Goal: Task Accomplishment & Management: Manage account settings

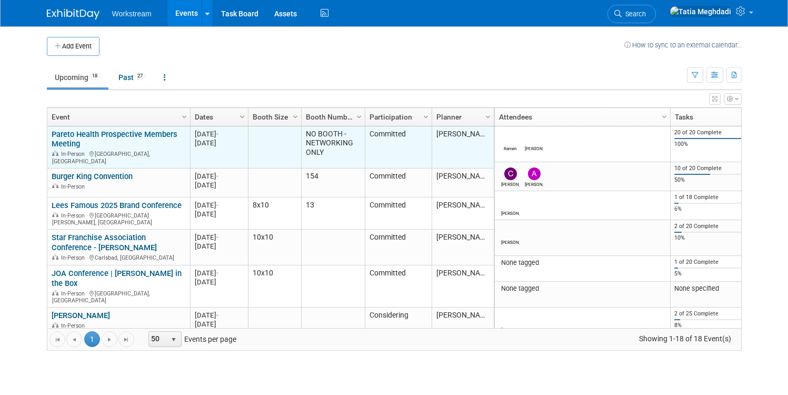
click at [88, 132] on link "Pareto Health Prospective Members Meeting" at bounding box center [115, 139] width 126 height 19
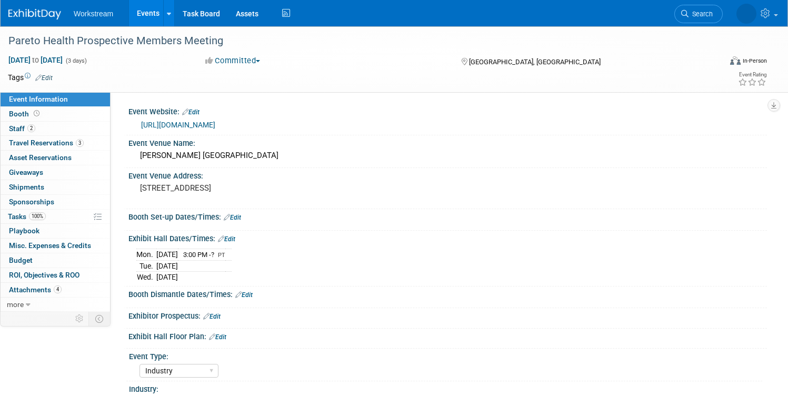
select select "Industry"
select select "Broker/Benefits"
select select "No"
select select "[PERSON_NAME]"
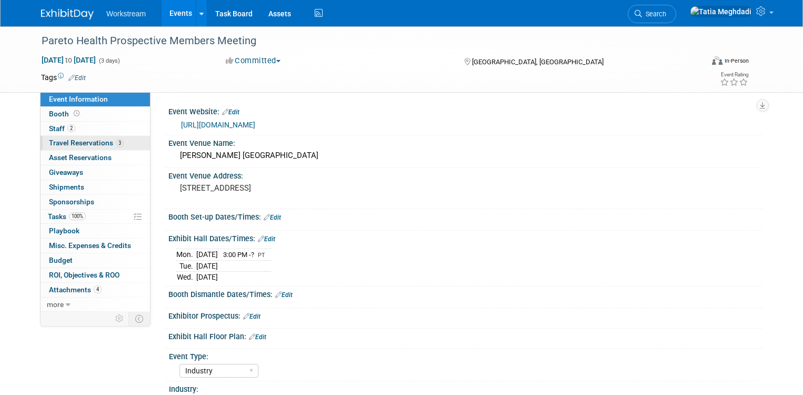
click at [73, 138] on span "Travel Reservations 3" at bounding box center [86, 142] width 75 height 8
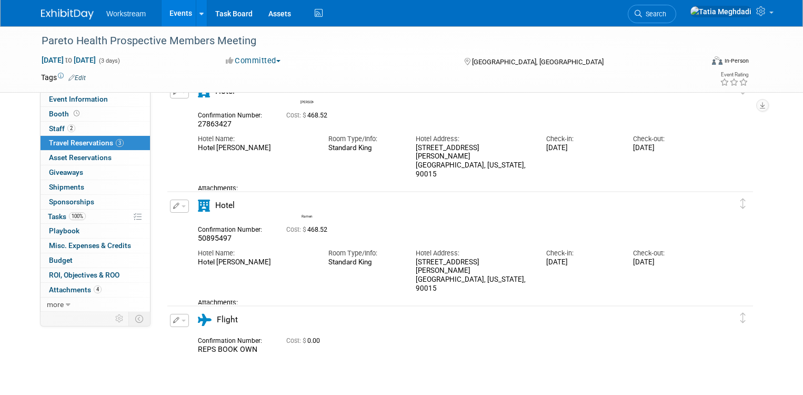
scroll to position [65, 0]
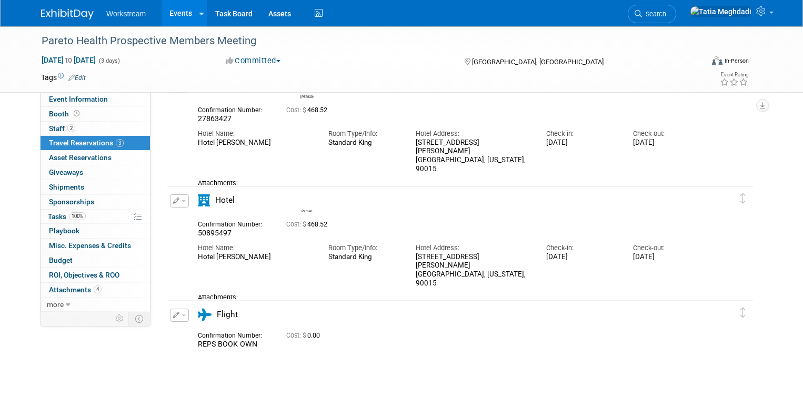
click at [241, 303] on link "HyattConf_Ramen.pdf" at bounding box center [241, 307] width 71 height 8
click at [246, 303] on link "HyattConf_Ramen.pdf" at bounding box center [241, 307] width 71 height 8
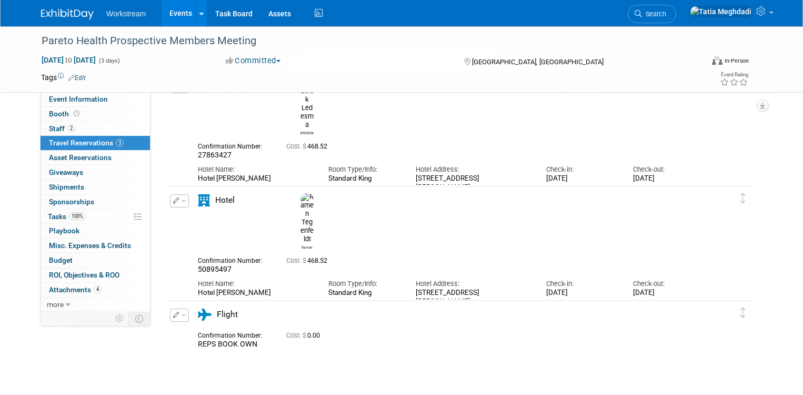
click at [181, 199] on button "button" at bounding box center [179, 200] width 19 height 13
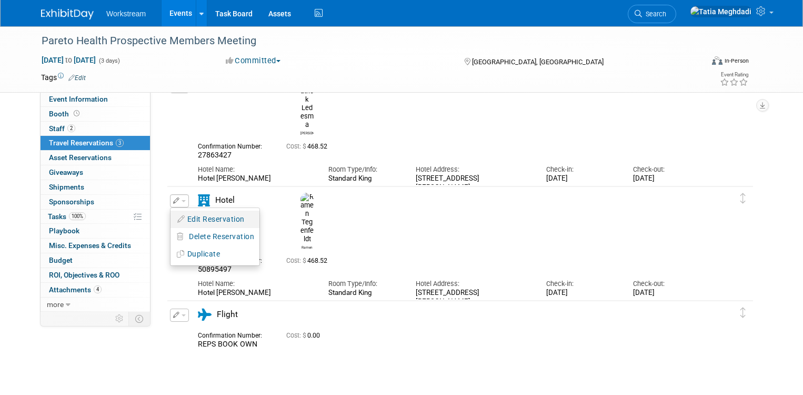
click at [198, 220] on button "Edit Reservation" at bounding box center [215, 219] width 89 height 15
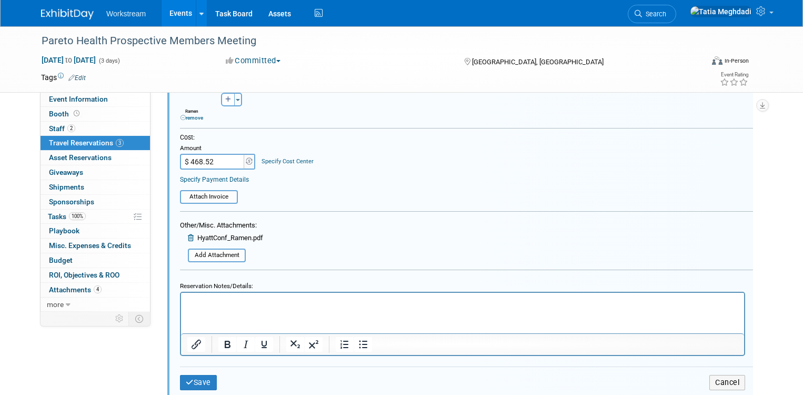
scroll to position [485, 0]
click at [419, 307] on html at bounding box center [462, 300] width 563 height 14
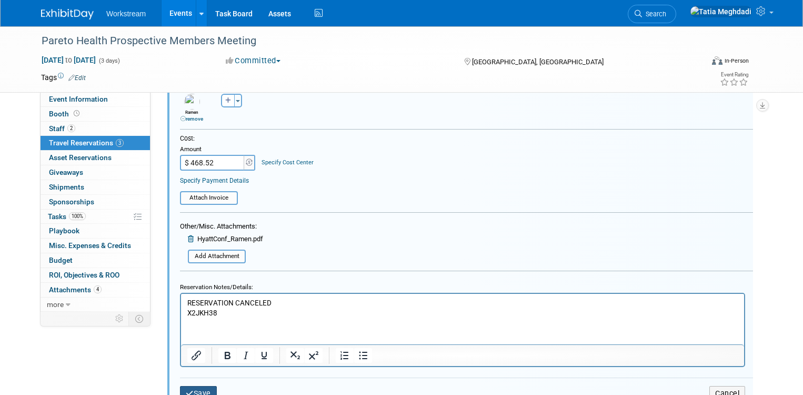
click at [196, 390] on button "Save" at bounding box center [198, 393] width 37 height 15
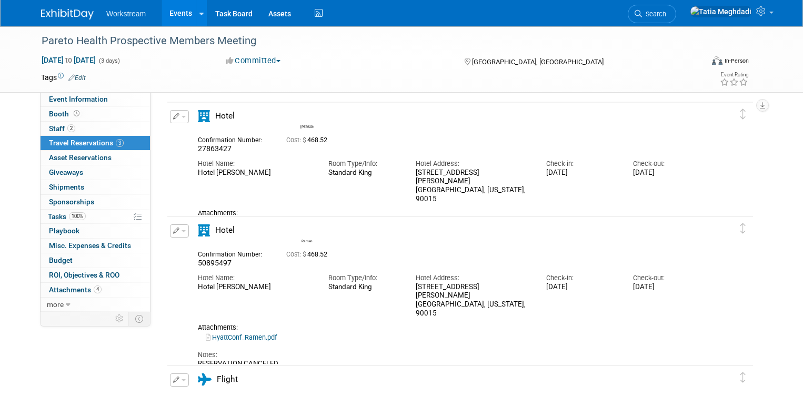
scroll to position [0, 0]
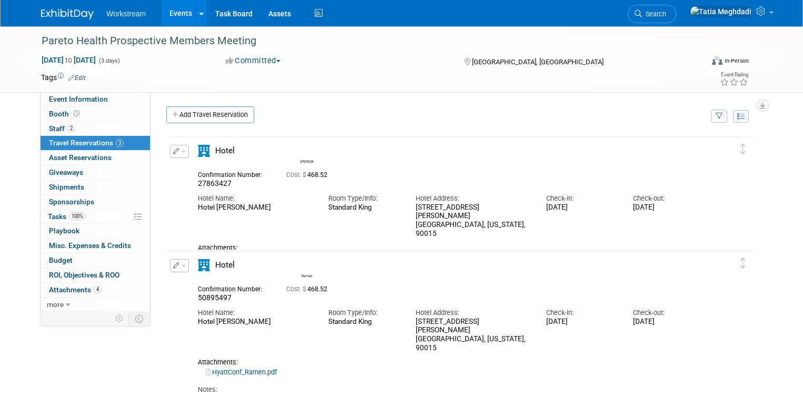
click at [244, 254] on link "HyattConf_Patrick.pdf" at bounding box center [241, 258] width 71 height 8
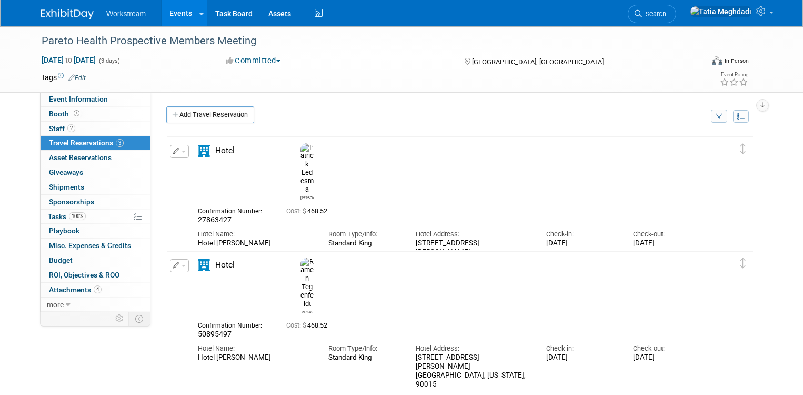
click at [182, 153] on button "button" at bounding box center [179, 151] width 19 height 13
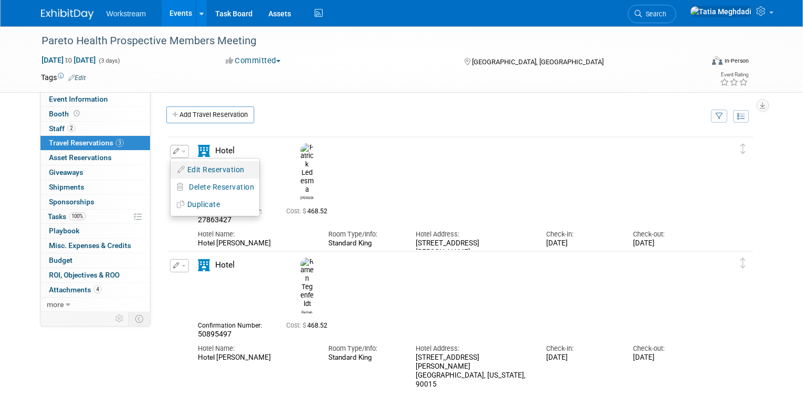
click at [204, 171] on button "Edit Reservation" at bounding box center [215, 169] width 89 height 15
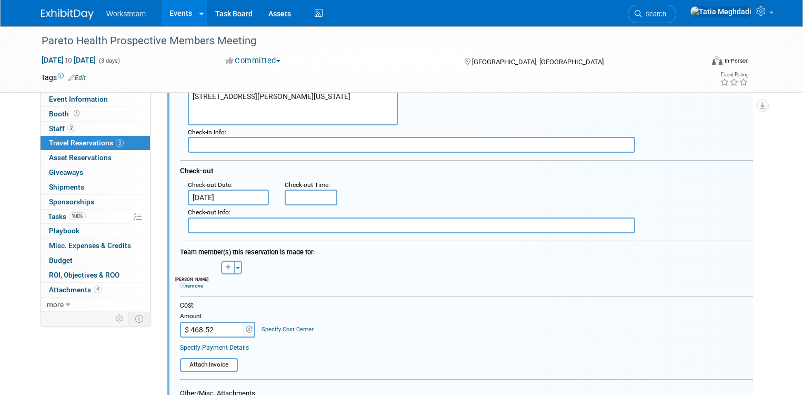
scroll to position [204, 0]
click at [220, 197] on input "[DATE]" at bounding box center [228, 198] width 81 height 16
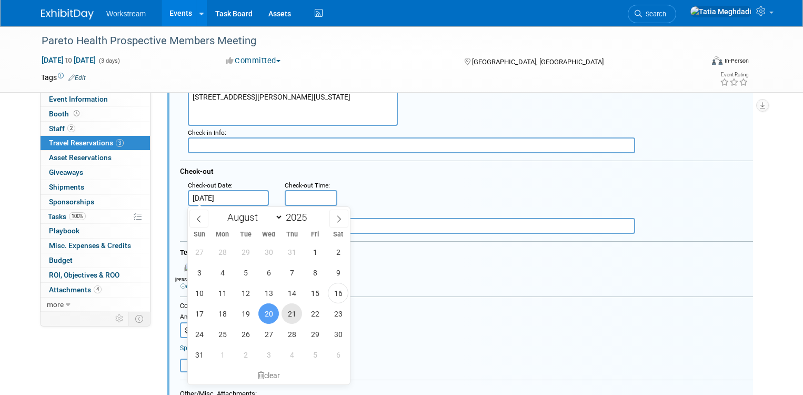
click at [294, 314] on span "21" at bounding box center [292, 313] width 21 height 21
type input "Aug 21, 2025"
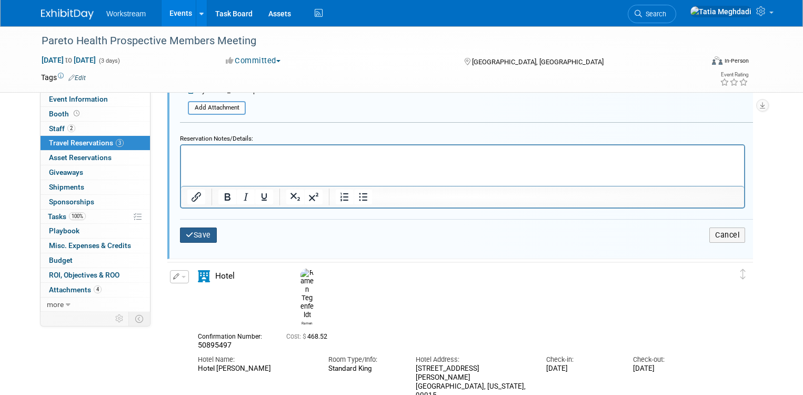
click at [195, 234] on button "Save" at bounding box center [198, 234] width 37 height 15
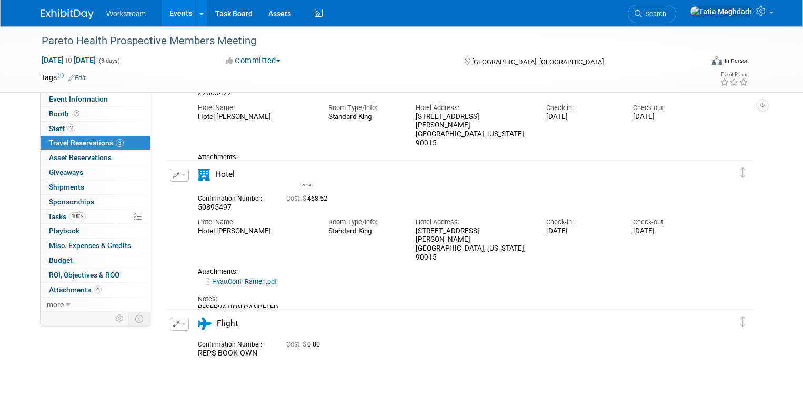
scroll to position [0, 0]
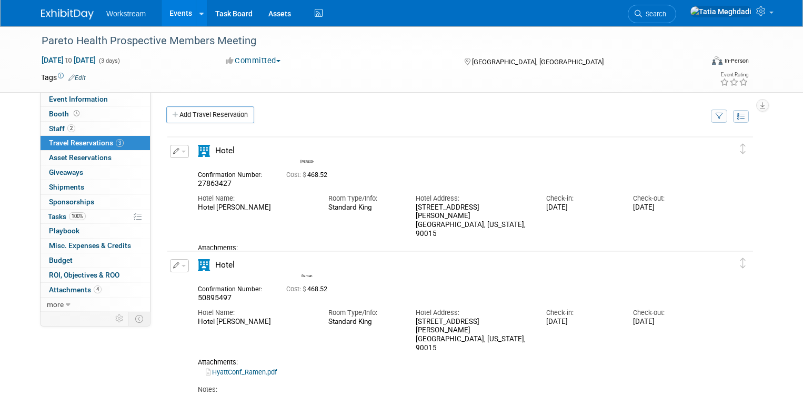
click at [237, 254] on link "HyattConf_Patrick.pdf" at bounding box center [241, 258] width 71 height 8
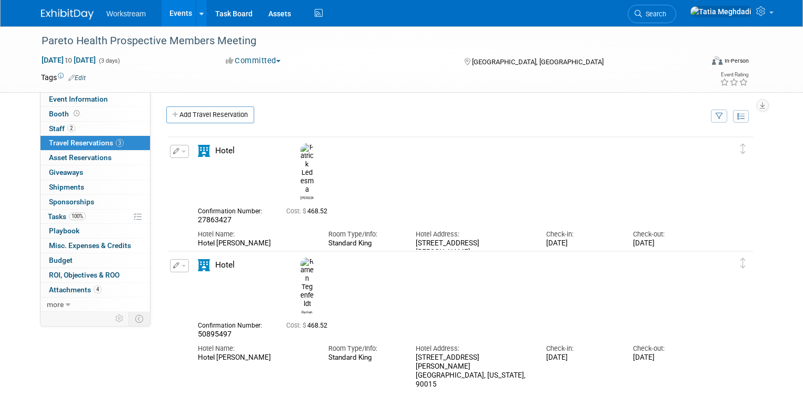
click at [185, 153] on button "button" at bounding box center [179, 151] width 19 height 13
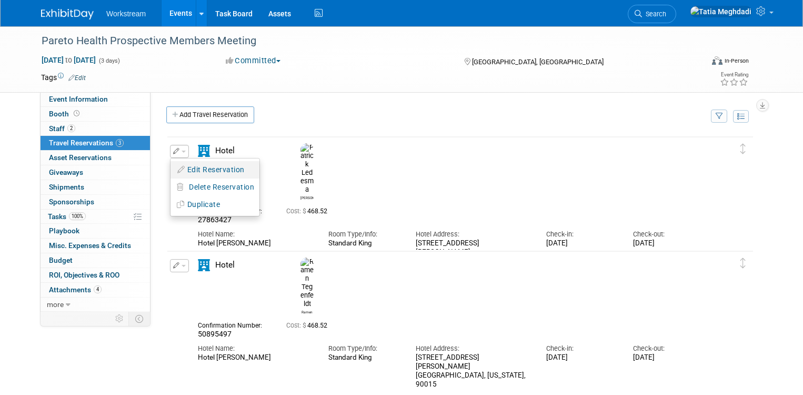
click at [199, 165] on button "Edit Reservation" at bounding box center [215, 169] width 89 height 15
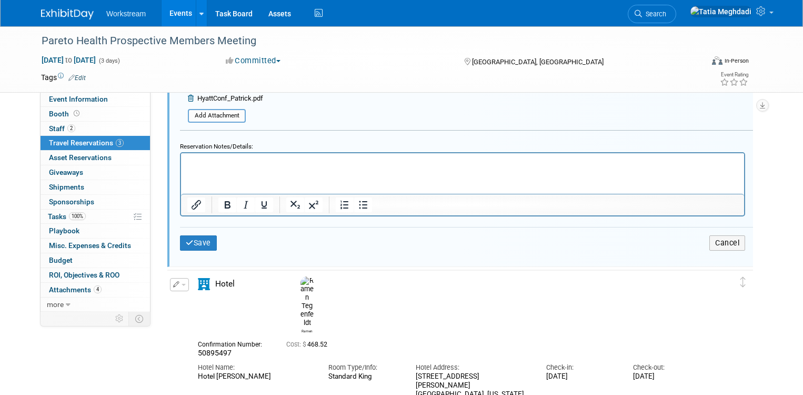
click at [238, 158] on p "Rich Text Area. Press ALT-0 for help." at bounding box center [462, 162] width 551 height 10
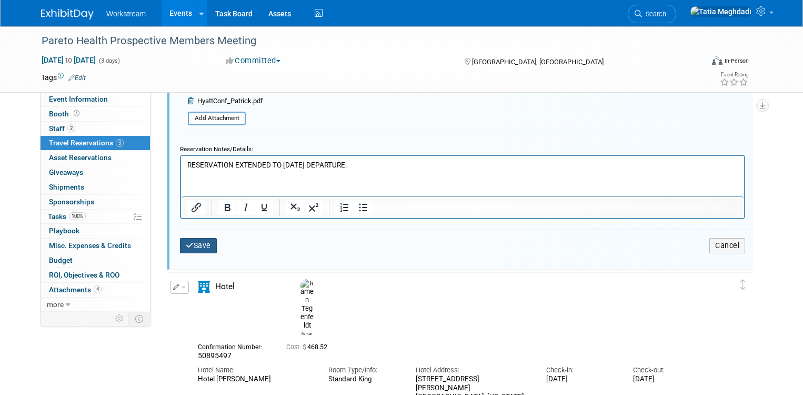
click at [205, 244] on button "Save" at bounding box center [198, 245] width 37 height 15
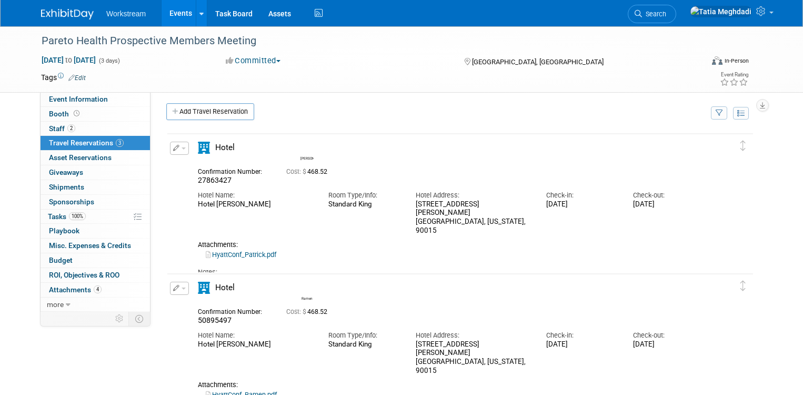
scroll to position [0, 0]
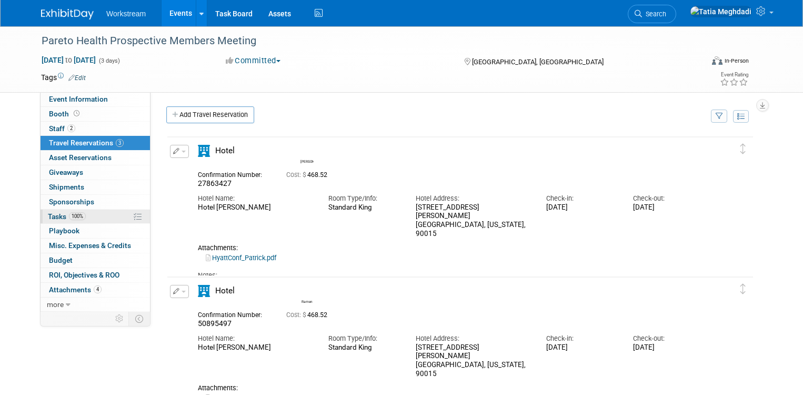
click at [63, 213] on span "Tasks 100%" at bounding box center [67, 216] width 38 height 8
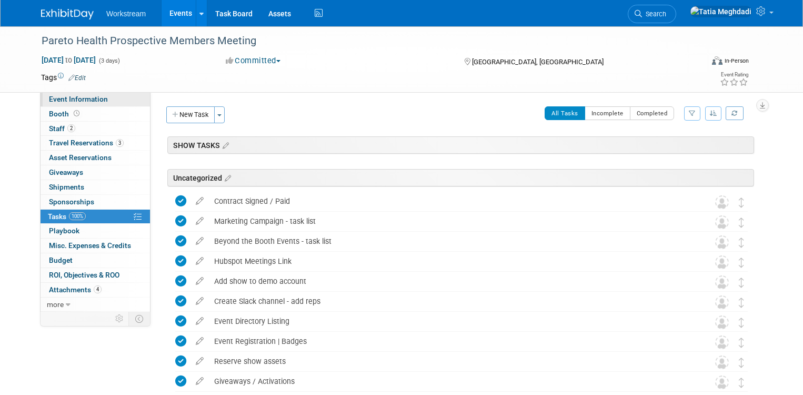
click at [70, 96] on span "Event Information" at bounding box center [78, 99] width 59 height 8
select select "Industry"
select select "Broker/Benefits"
select select "No"
select select "[PERSON_NAME]"
